Goal: Task Accomplishment & Management: Manage account settings

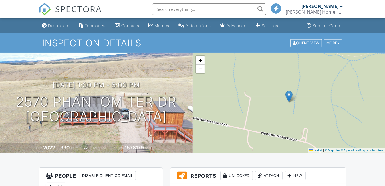
click at [58, 25] on div "Dashboard" at bounding box center [59, 25] width 22 height 5
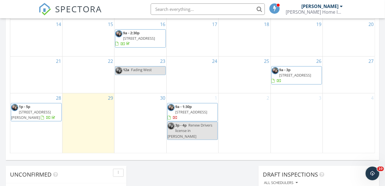
scroll to position [371, 0]
click at [298, 77] on span "[STREET_ADDRESS]" at bounding box center [295, 74] width 32 height 5
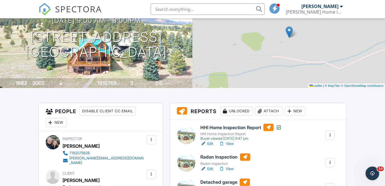
scroll to position [143, 0]
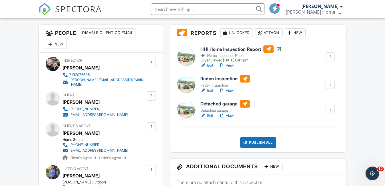
click at [210, 91] on link "Edit" at bounding box center [206, 91] width 13 height 6
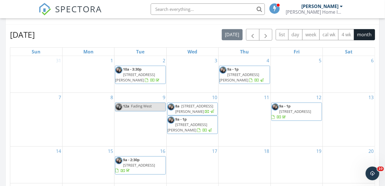
scroll to position [314, 0]
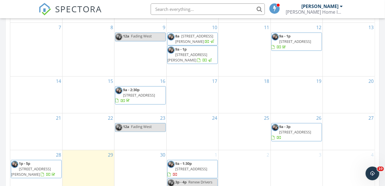
click at [302, 134] on span "[STREET_ADDRESS]" at bounding box center [295, 131] width 32 height 5
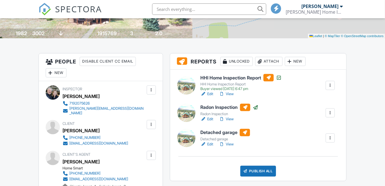
click at [272, 62] on div "Attach" at bounding box center [268, 61] width 27 height 9
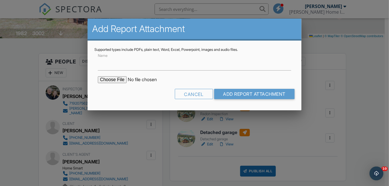
click at [118, 78] on input "file" at bounding box center [146, 79] width 97 height 7
type input "C:\fakepath\RP22106170008_26Sep25_0935.pdf"
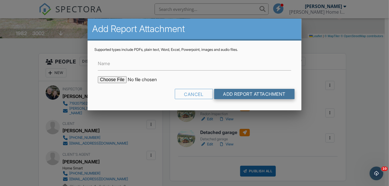
click at [246, 96] on input "Add Report Attachment" at bounding box center [254, 94] width 81 height 10
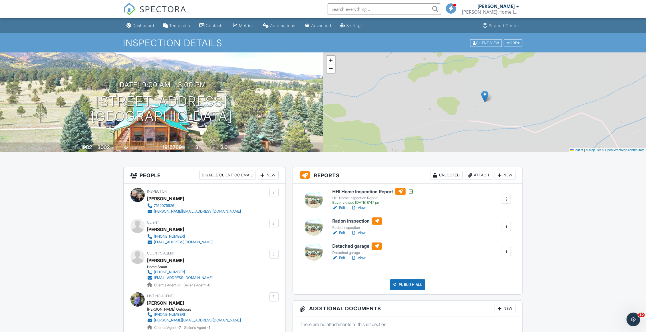
click at [342, 207] on link "Edit" at bounding box center [338, 208] width 13 height 6
